Goal: Task Accomplishment & Management: Use online tool/utility

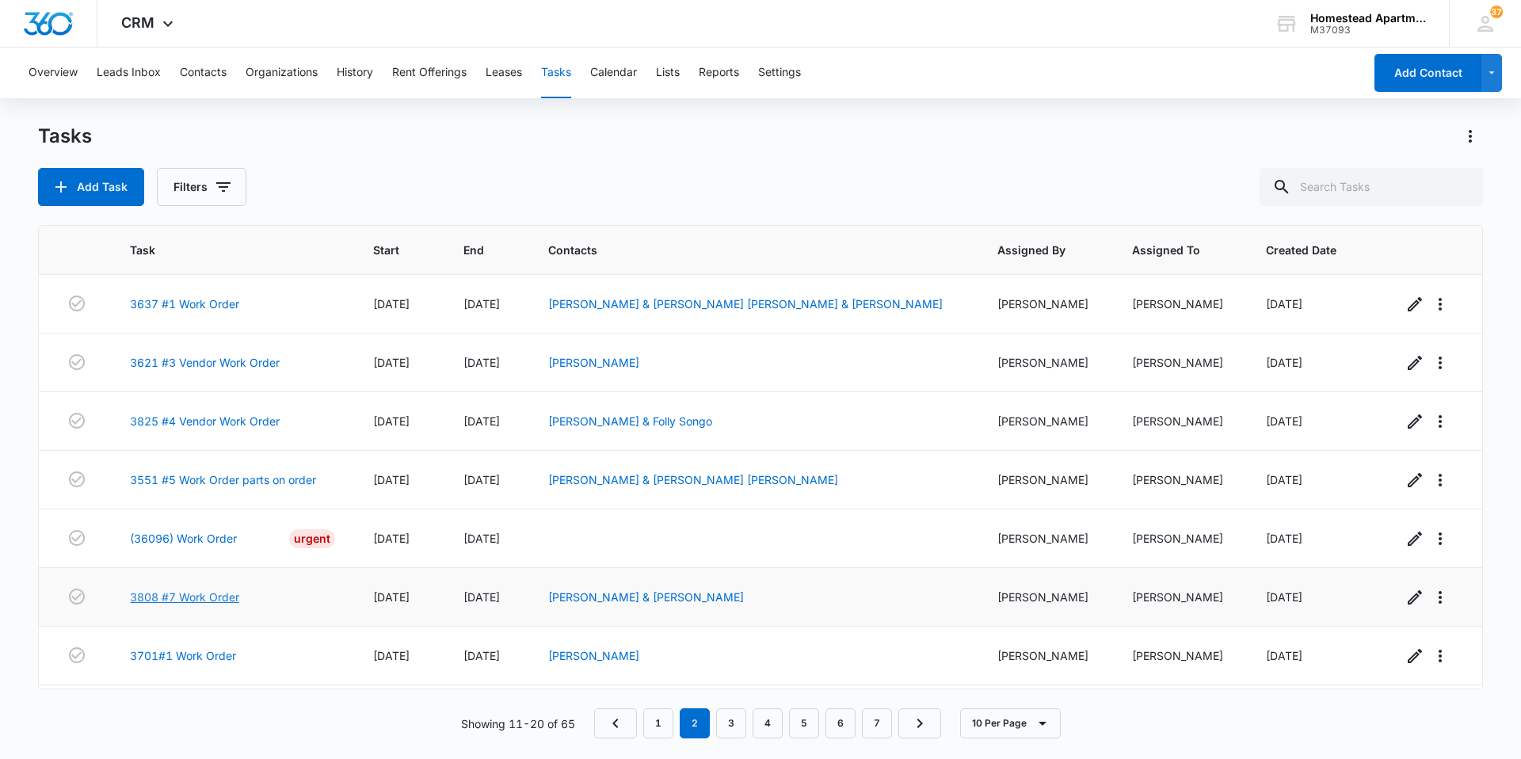
click at [174, 595] on link "3808 #7 Work Order" at bounding box center [184, 597] width 109 height 17
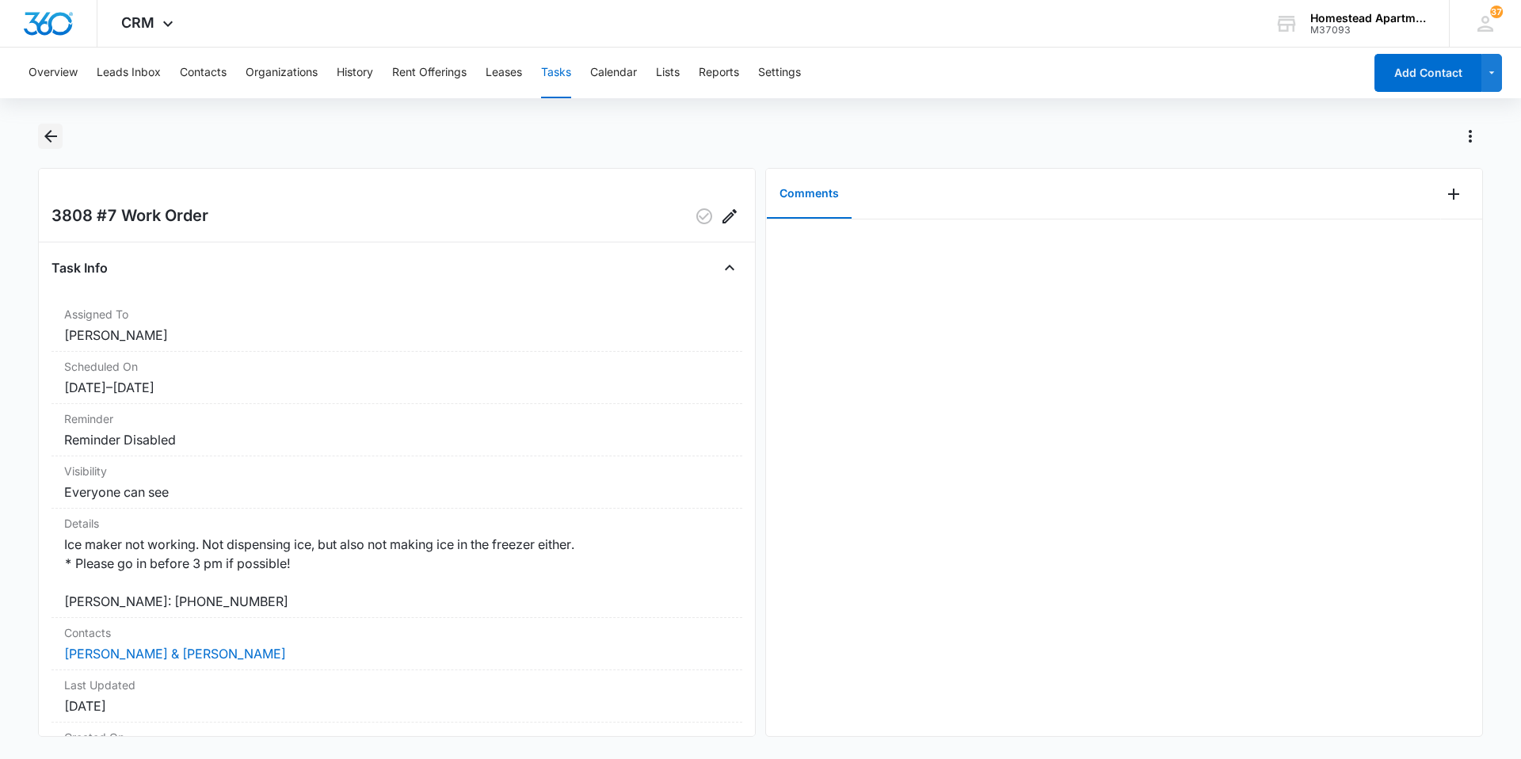
click at [42, 135] on icon "Back" at bounding box center [50, 136] width 19 height 19
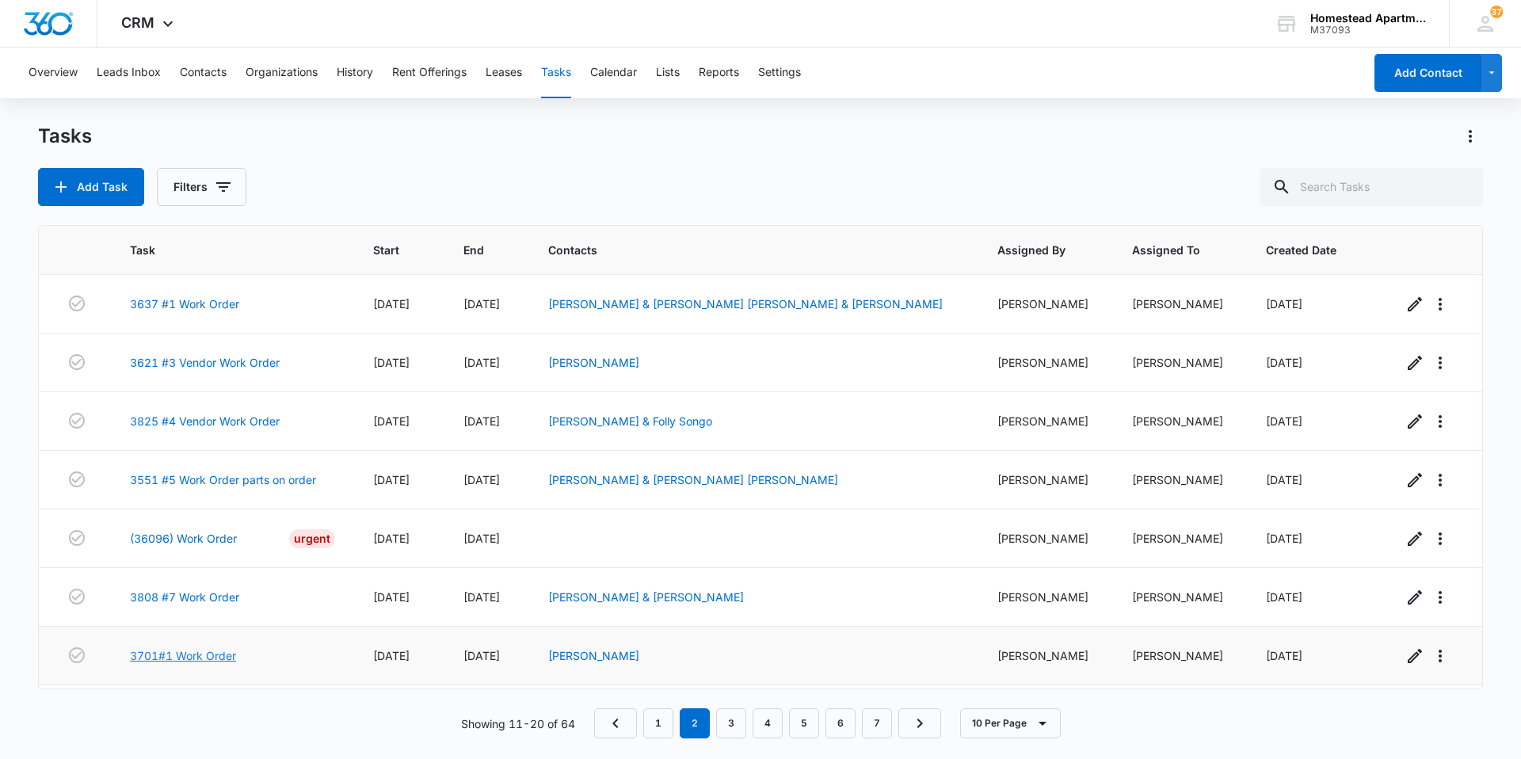
click at [189, 653] on link "3701#1 Work Order" at bounding box center [183, 655] width 106 height 17
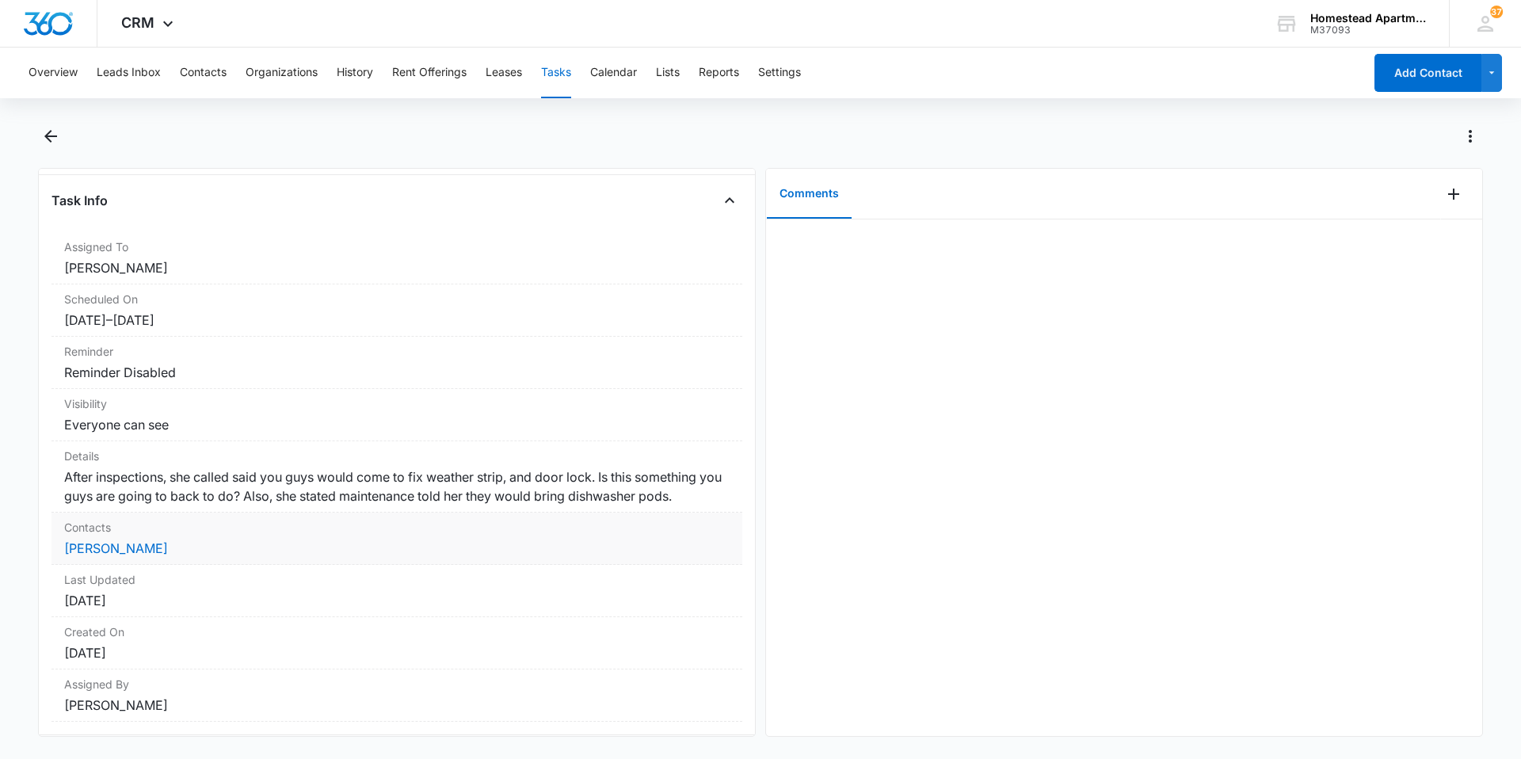
scroll to position [31, 0]
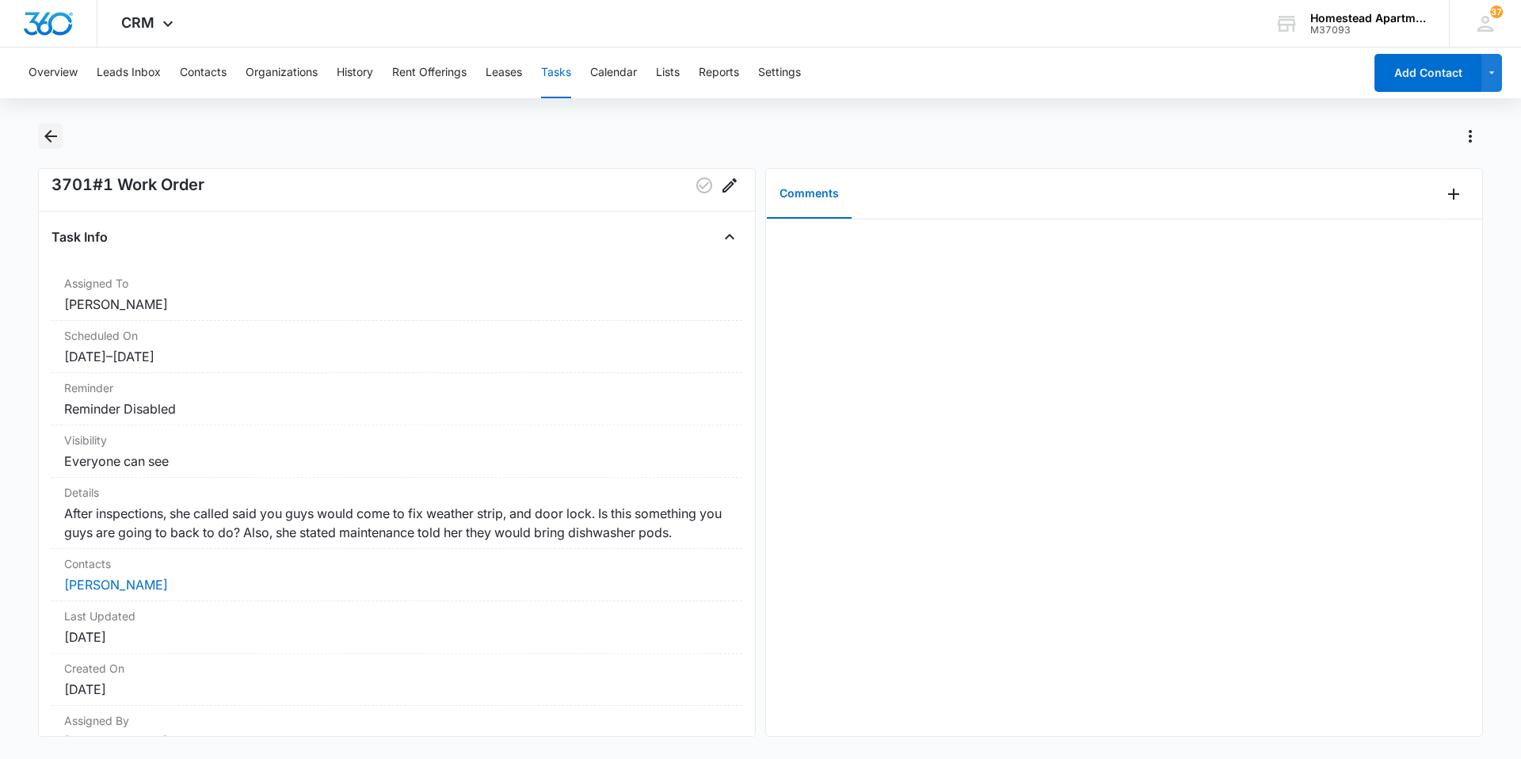
click at [44, 135] on icon "Back" at bounding box center [50, 136] width 19 height 19
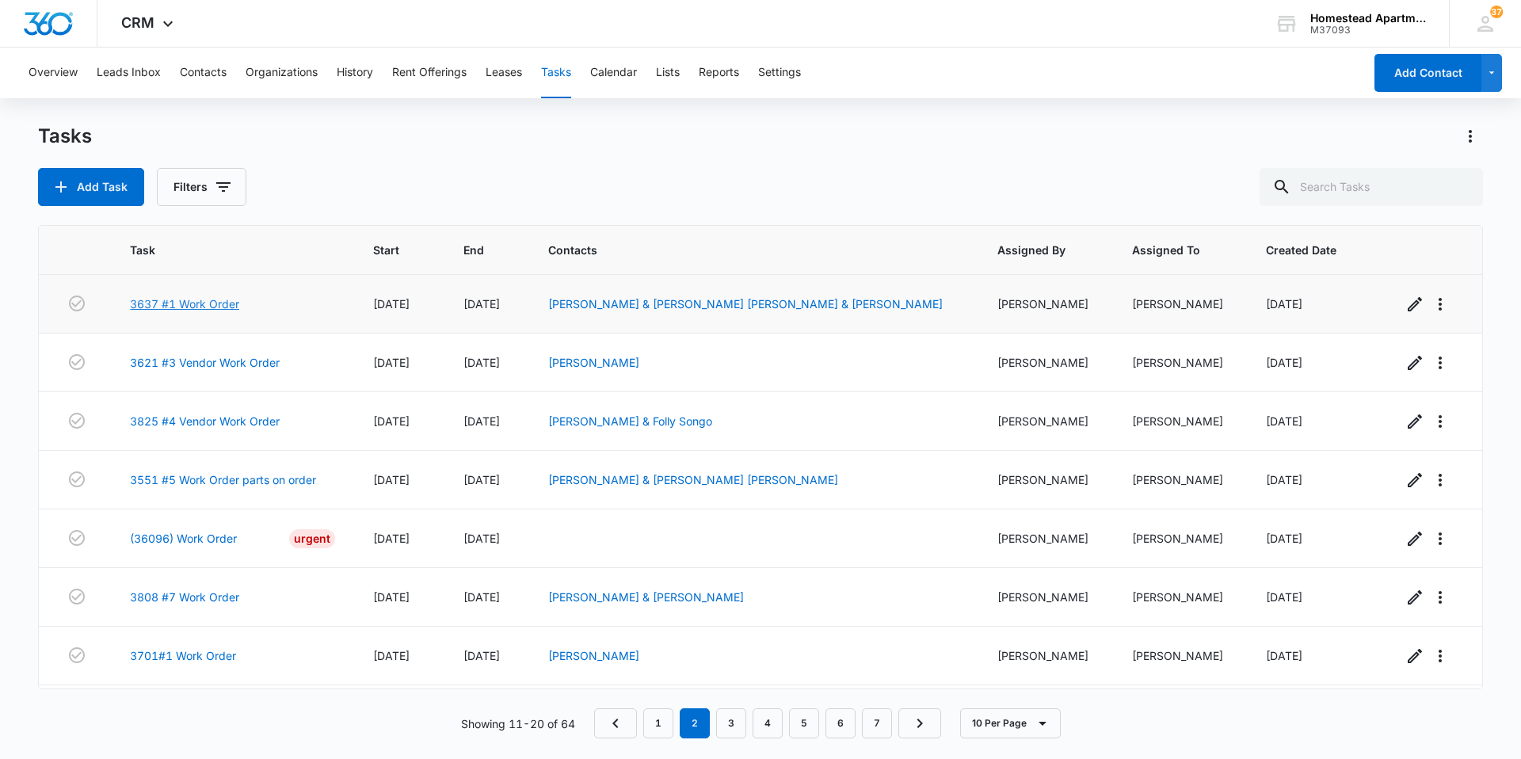
click at [191, 303] on link "3637 #1 Work Order" at bounding box center [184, 303] width 109 height 17
